Goal: Find specific page/section: Find specific page/section

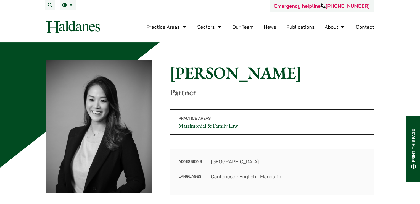
click at [246, 28] on link "Our Team" at bounding box center [242, 27] width 21 height 6
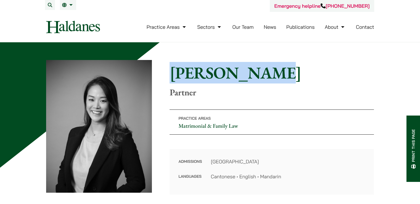
drag, startPoint x: 171, startPoint y: 74, endPoint x: 254, endPoint y: 78, distance: 82.6
click at [254, 78] on h1 "Patricia Liu" at bounding box center [272, 73] width 204 height 20
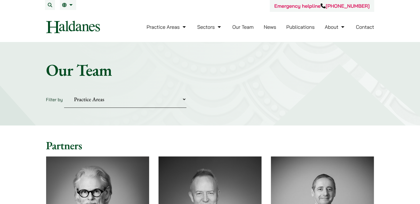
click at [359, 29] on link "Contact" at bounding box center [365, 27] width 18 height 6
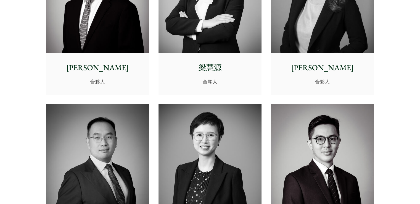
scroll to position [1049, 0]
